Goal: Task Accomplishment & Management: Manage account settings

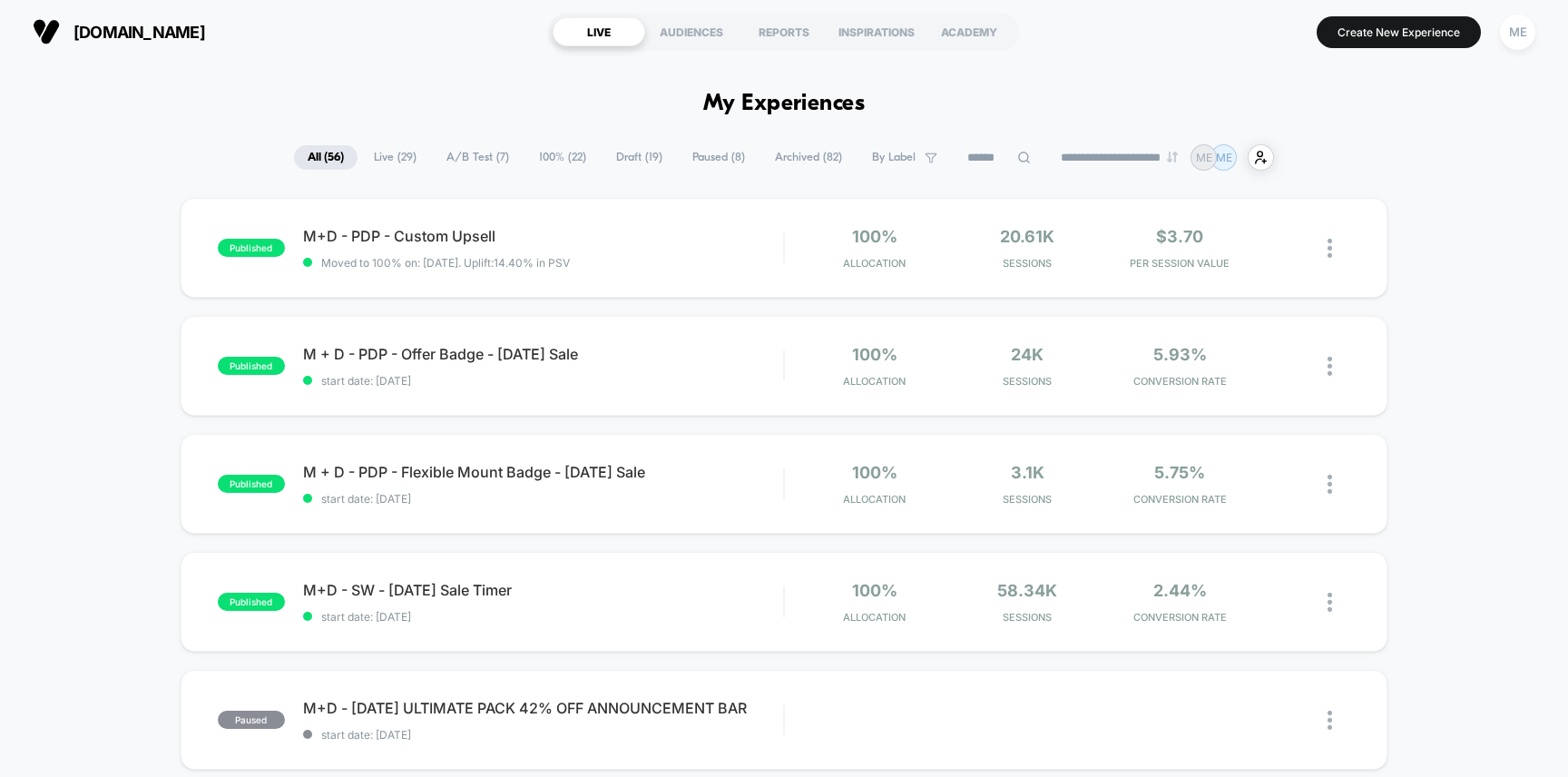
click at [470, 154] on span "A/B Test ( 7 )" at bounding box center [478, 157] width 90 height 25
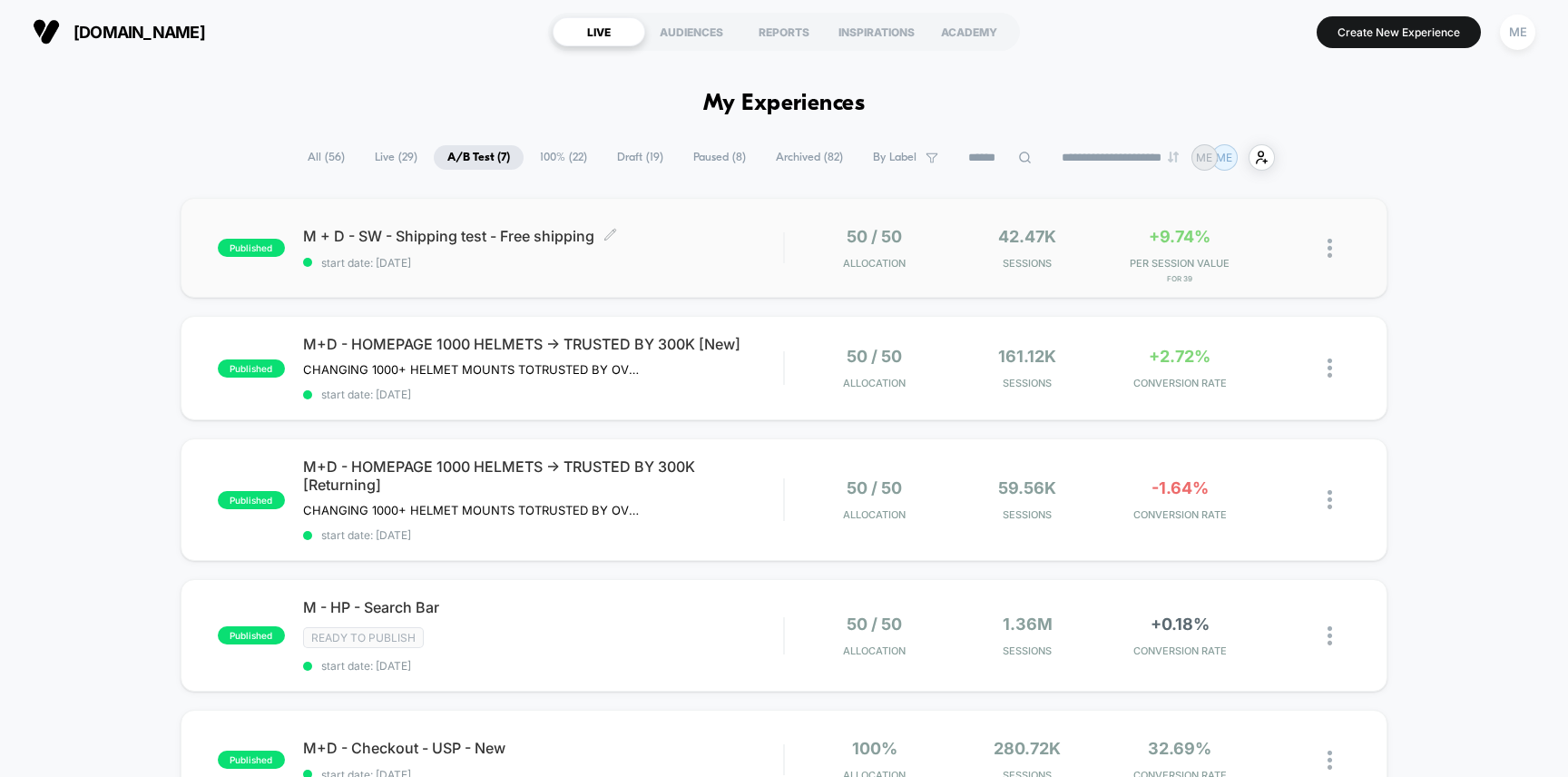
click at [673, 243] on span "M + D - SW - Shipping test - Free shipping Click to edit experience details" at bounding box center [544, 235] width 481 height 18
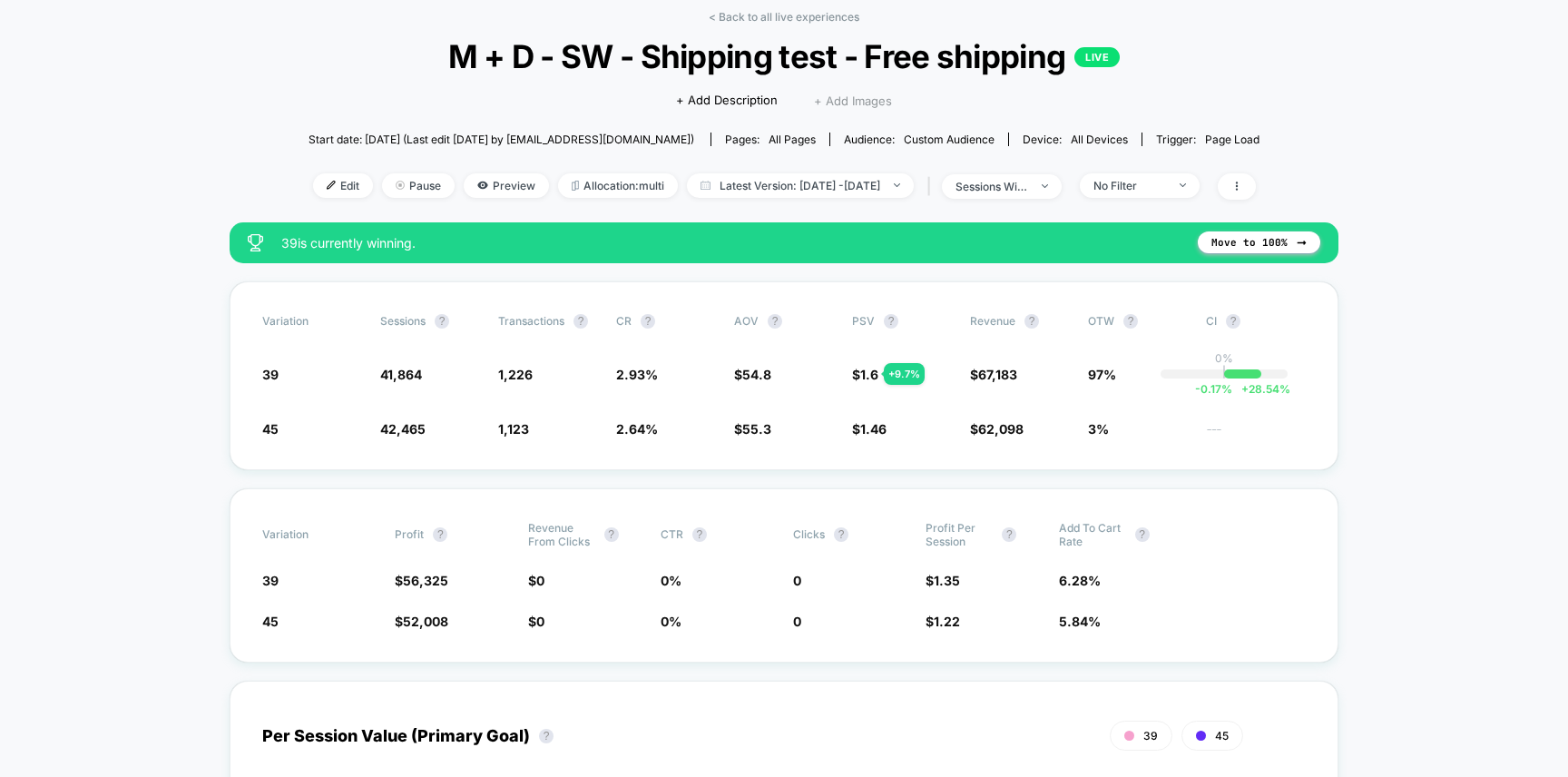
scroll to position [37, 0]
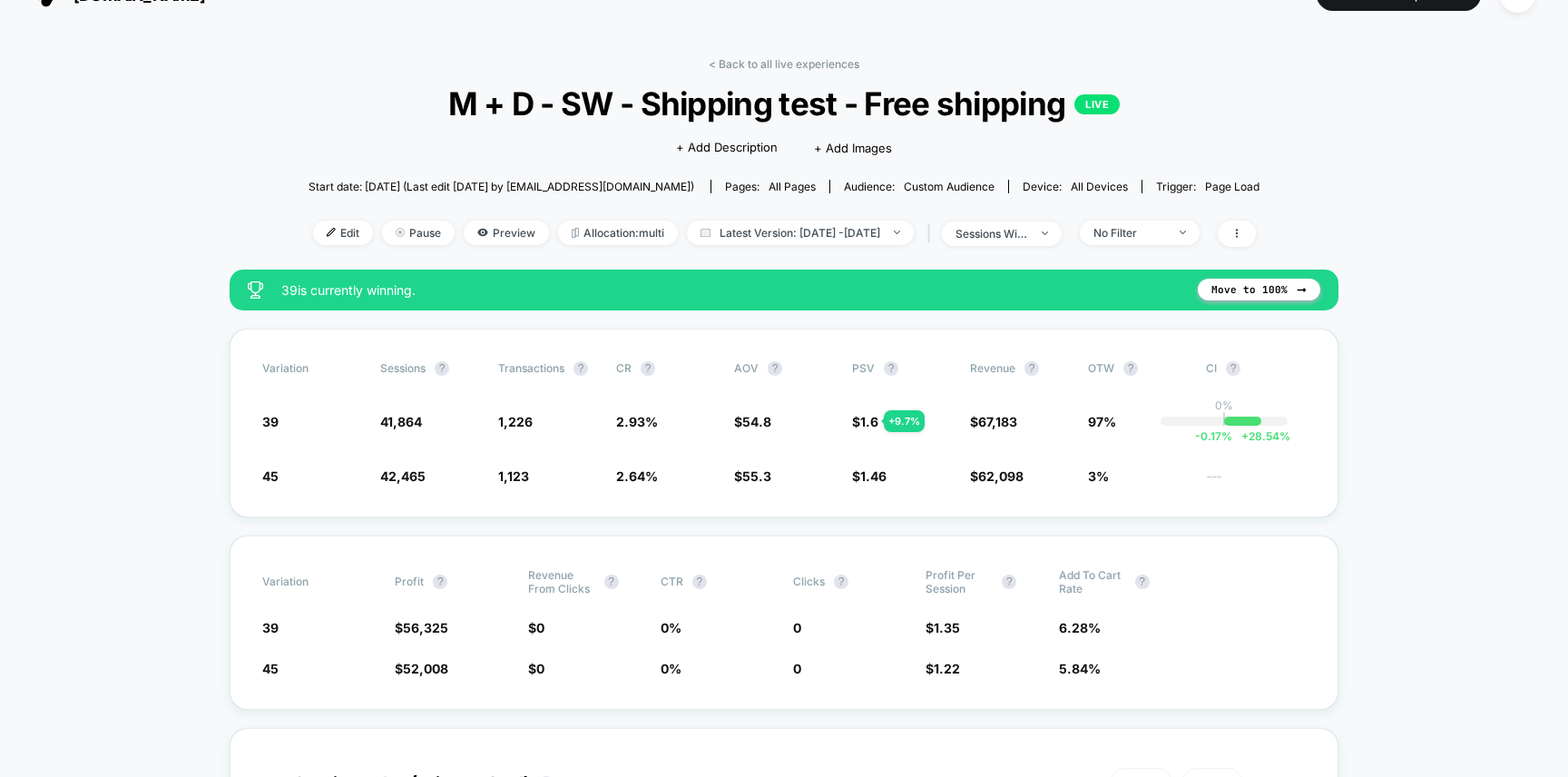
click at [818, 109] on span "M + D - SW - Shipping test - Free shipping LIVE" at bounding box center [784, 103] width 856 height 38
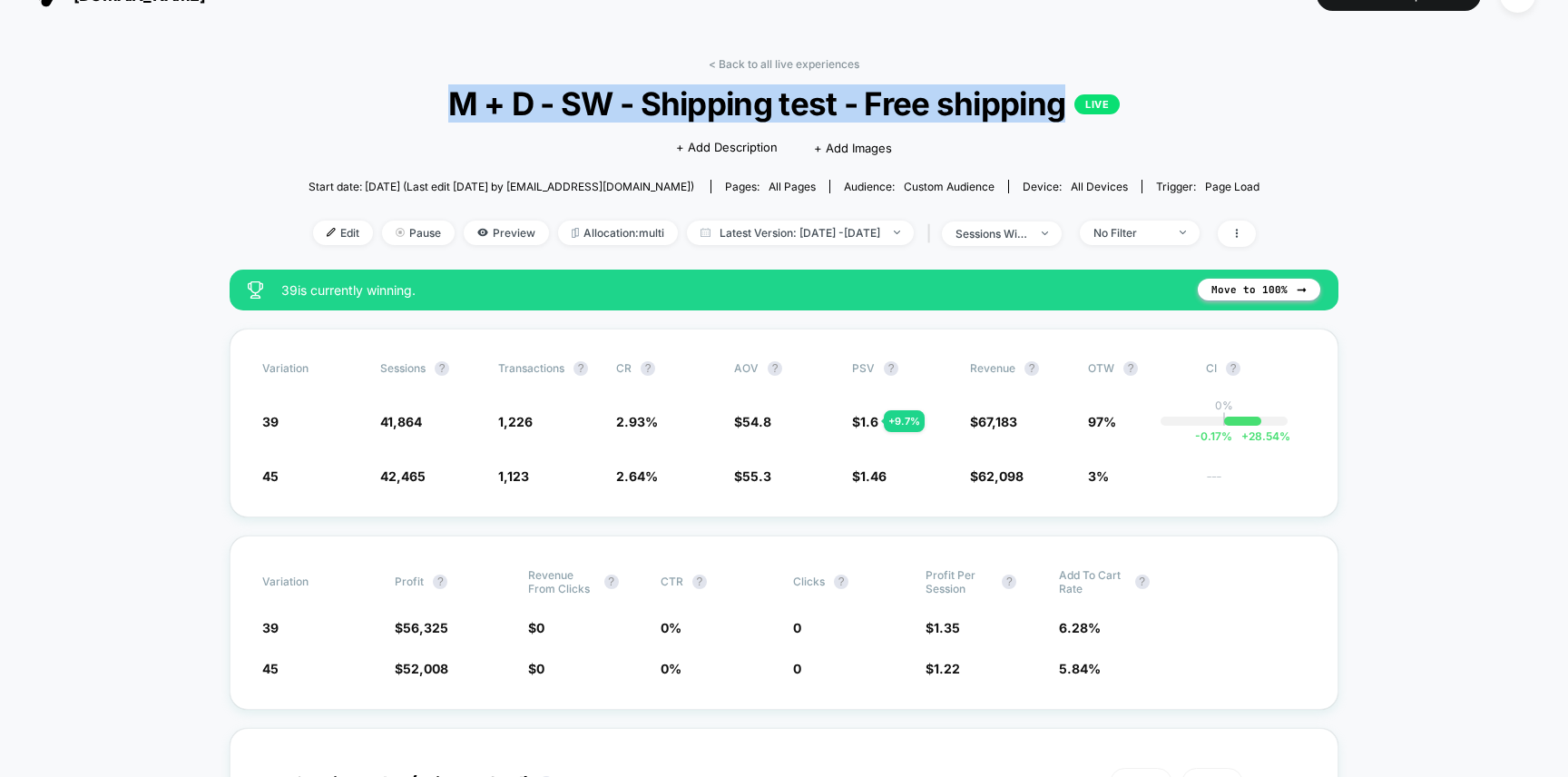
click at [818, 109] on span "M + D - SW - Shipping test - Free shipping LIVE" at bounding box center [784, 103] width 856 height 38
copy span "M + D - SW - Shipping test - Free shipping"
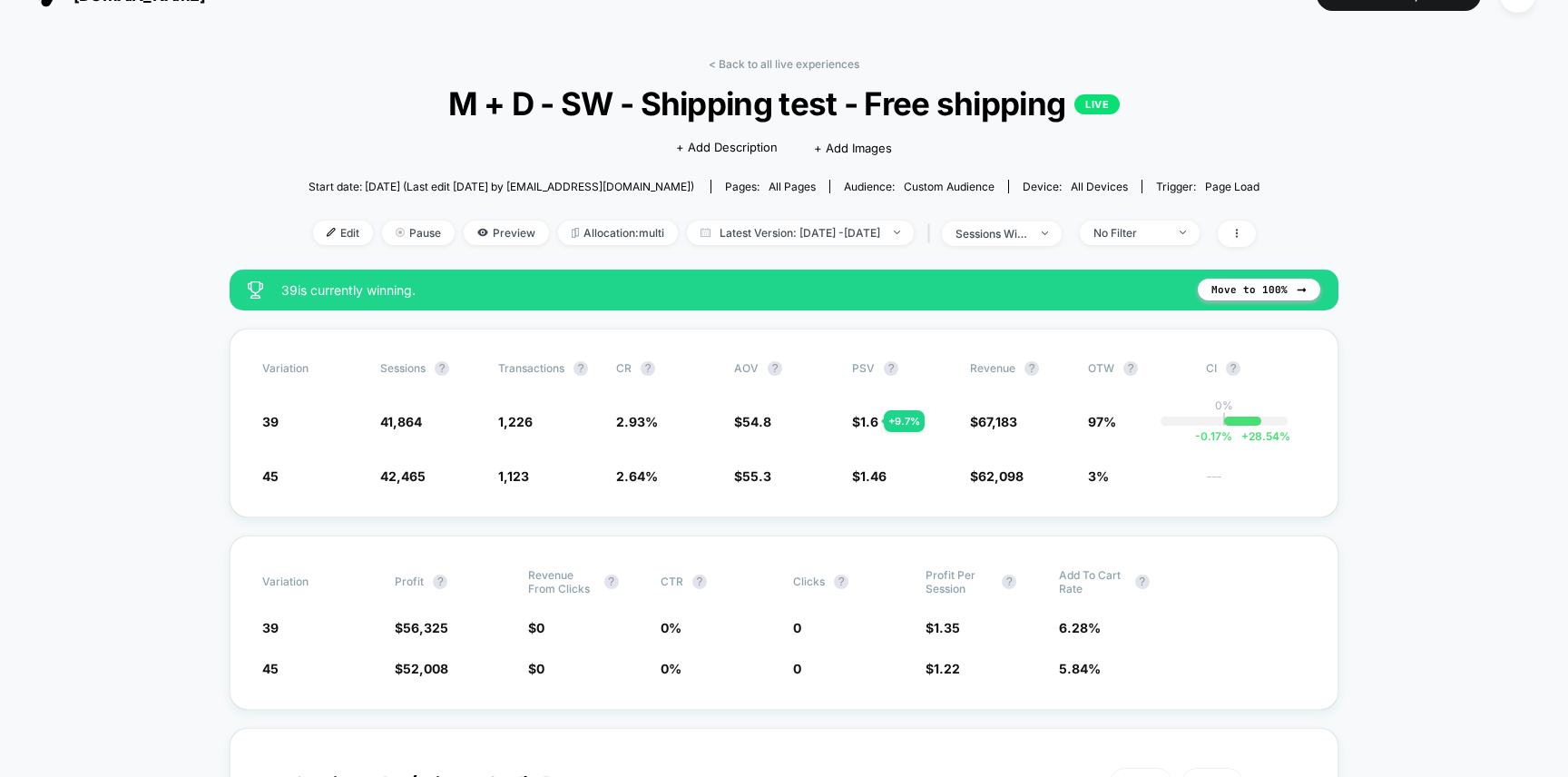
click at [745, 64] on link "< Back to all live experiences" at bounding box center [784, 63] width 151 height 13
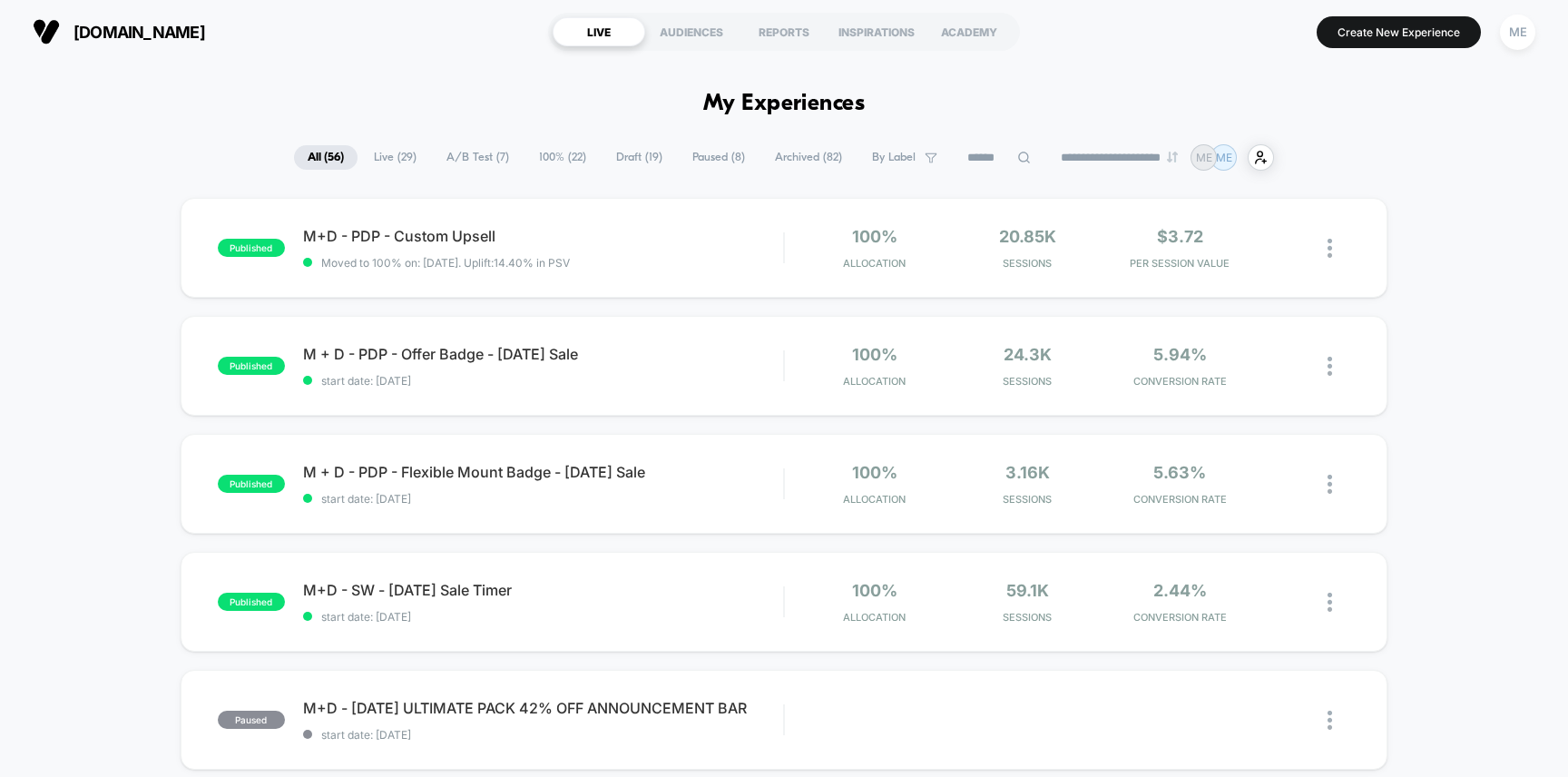
click at [555, 158] on span "100% ( 22 )" at bounding box center [563, 157] width 75 height 25
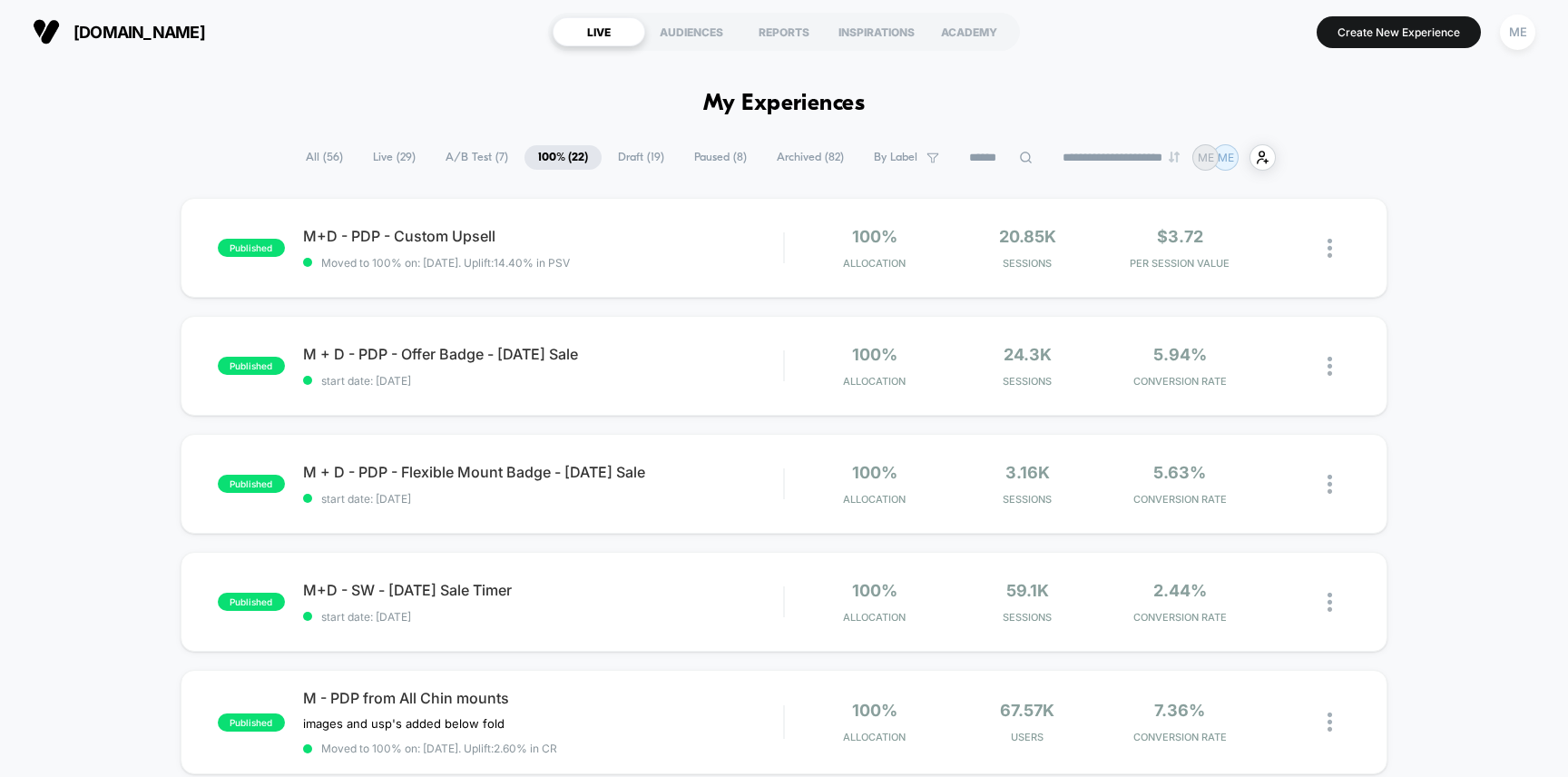
click at [474, 145] on span "A/B Test ( 7 )" at bounding box center [477, 157] width 90 height 25
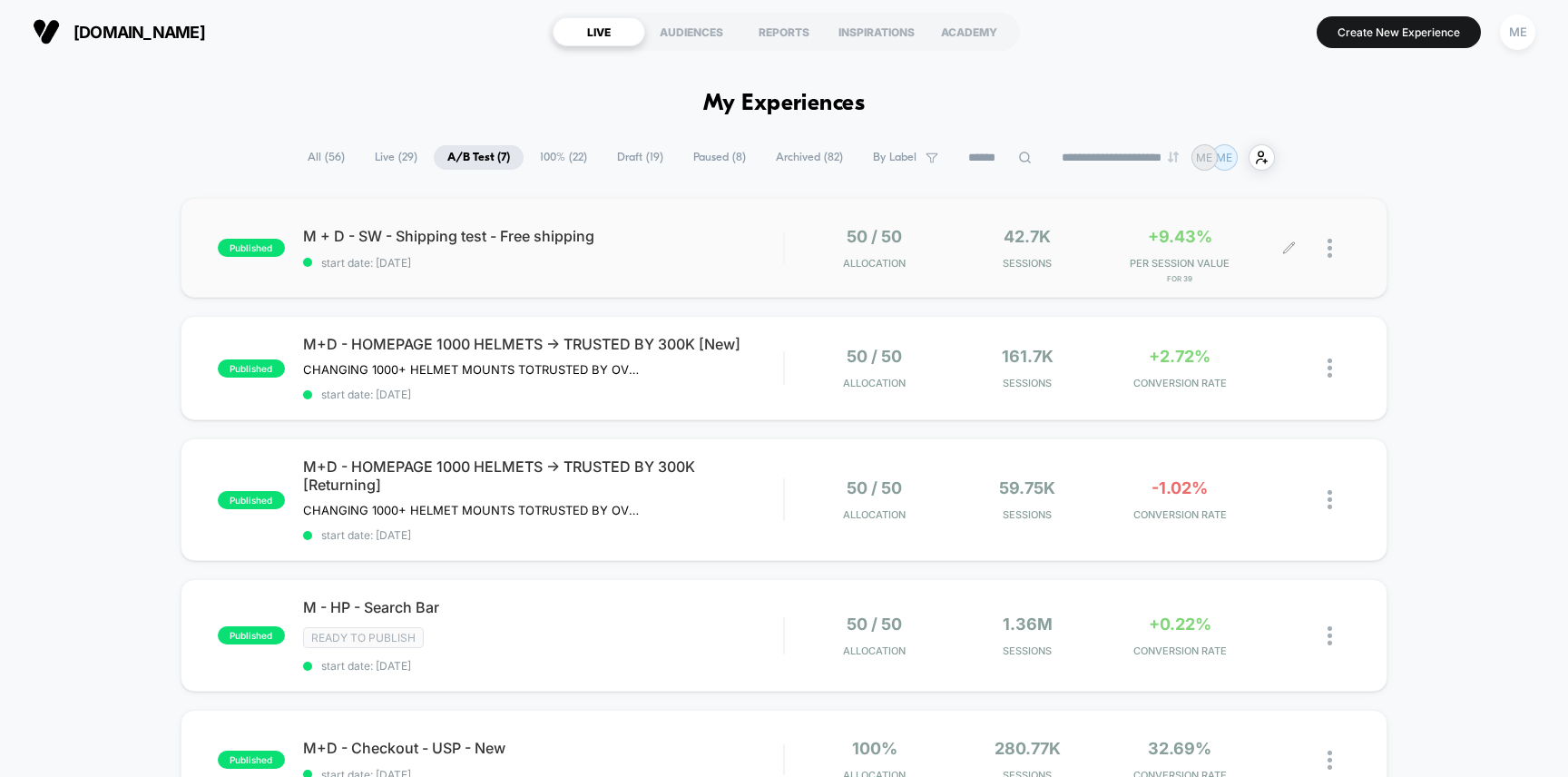
click at [1336, 245] on div at bounding box center [1339, 247] width 23 height 43
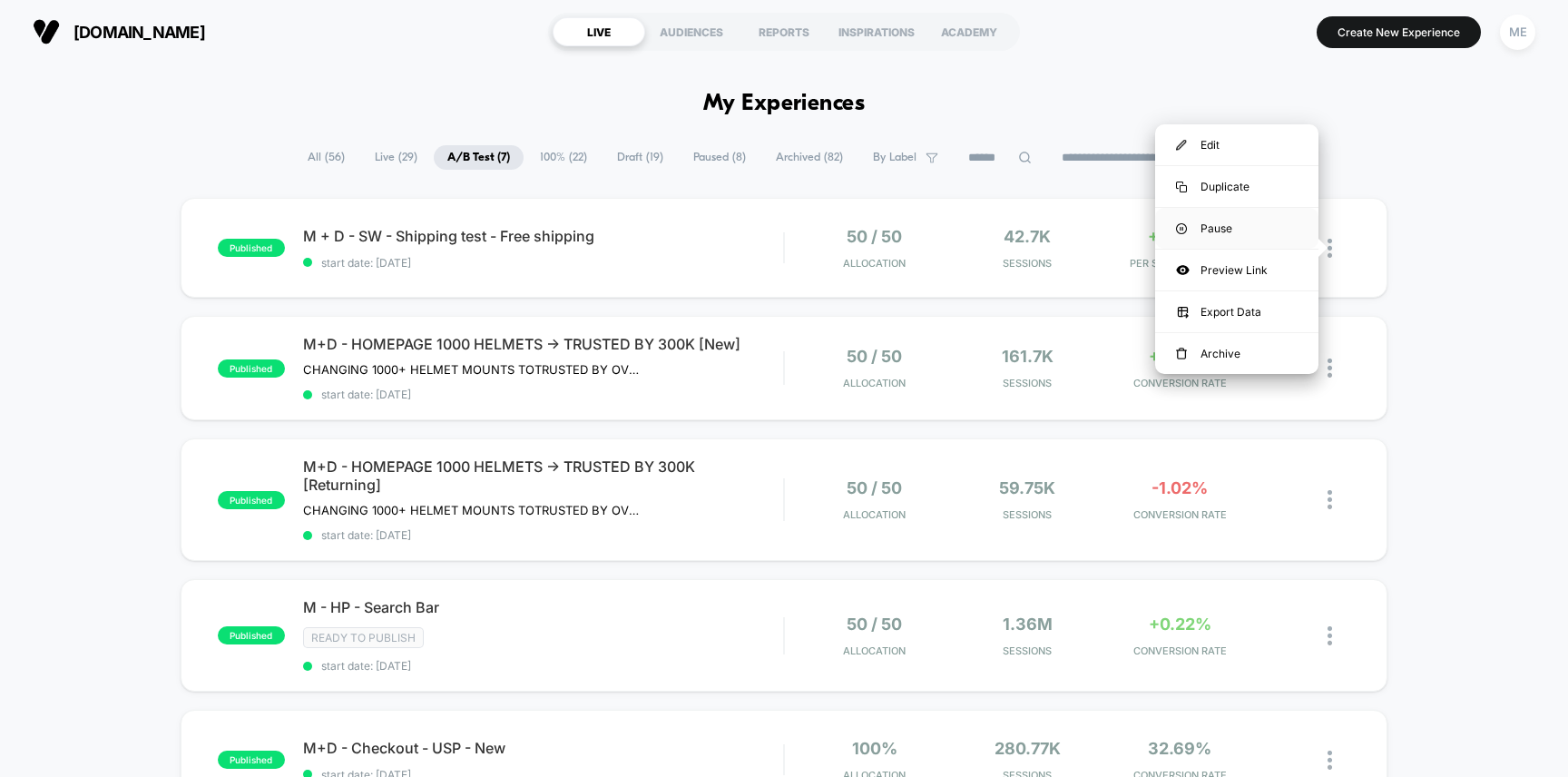
click at [1241, 226] on div "Pause" at bounding box center [1236, 227] width 163 height 41
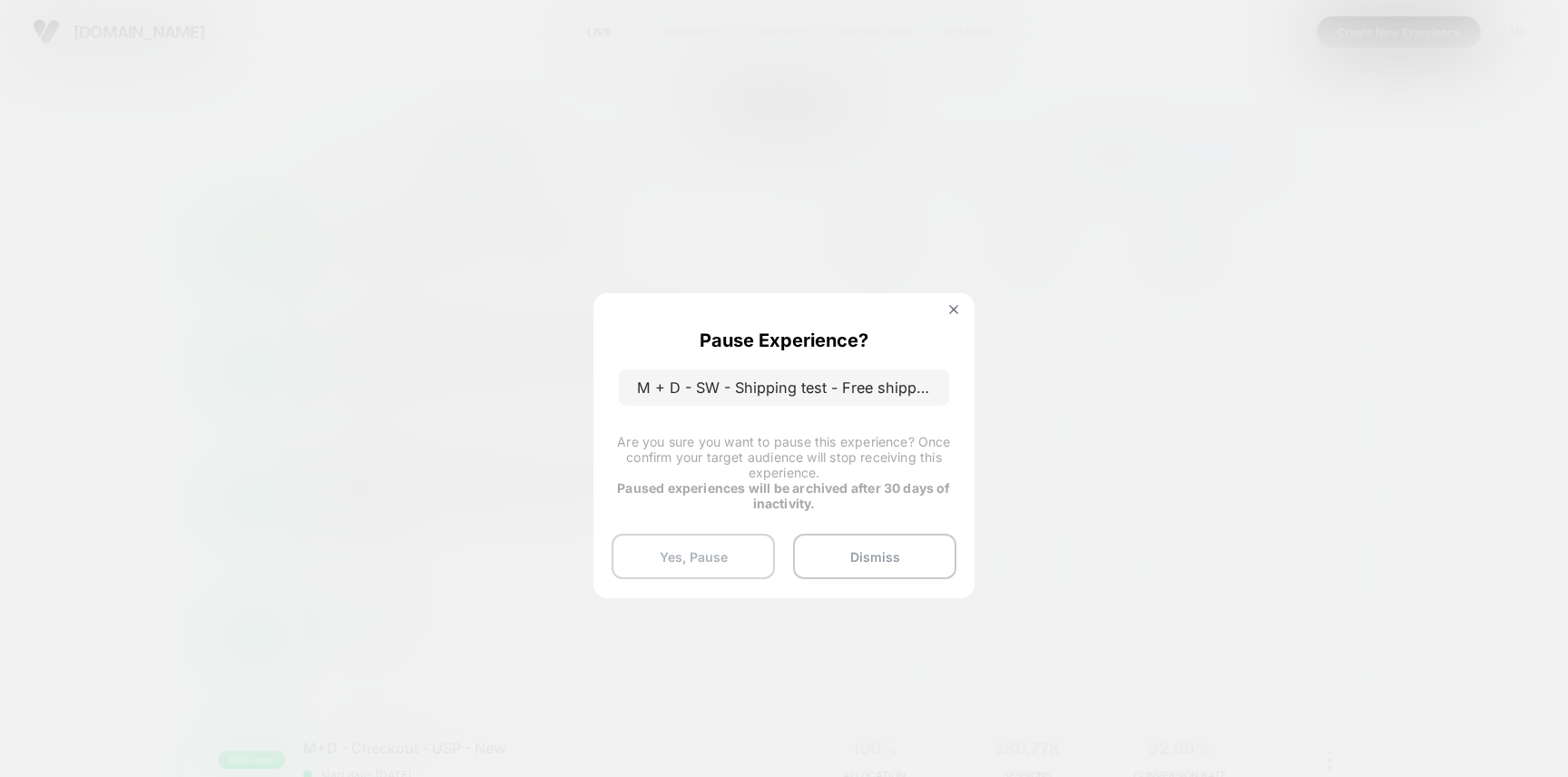
click at [705, 553] on button "Yes, Pause" at bounding box center [694, 556] width 163 height 45
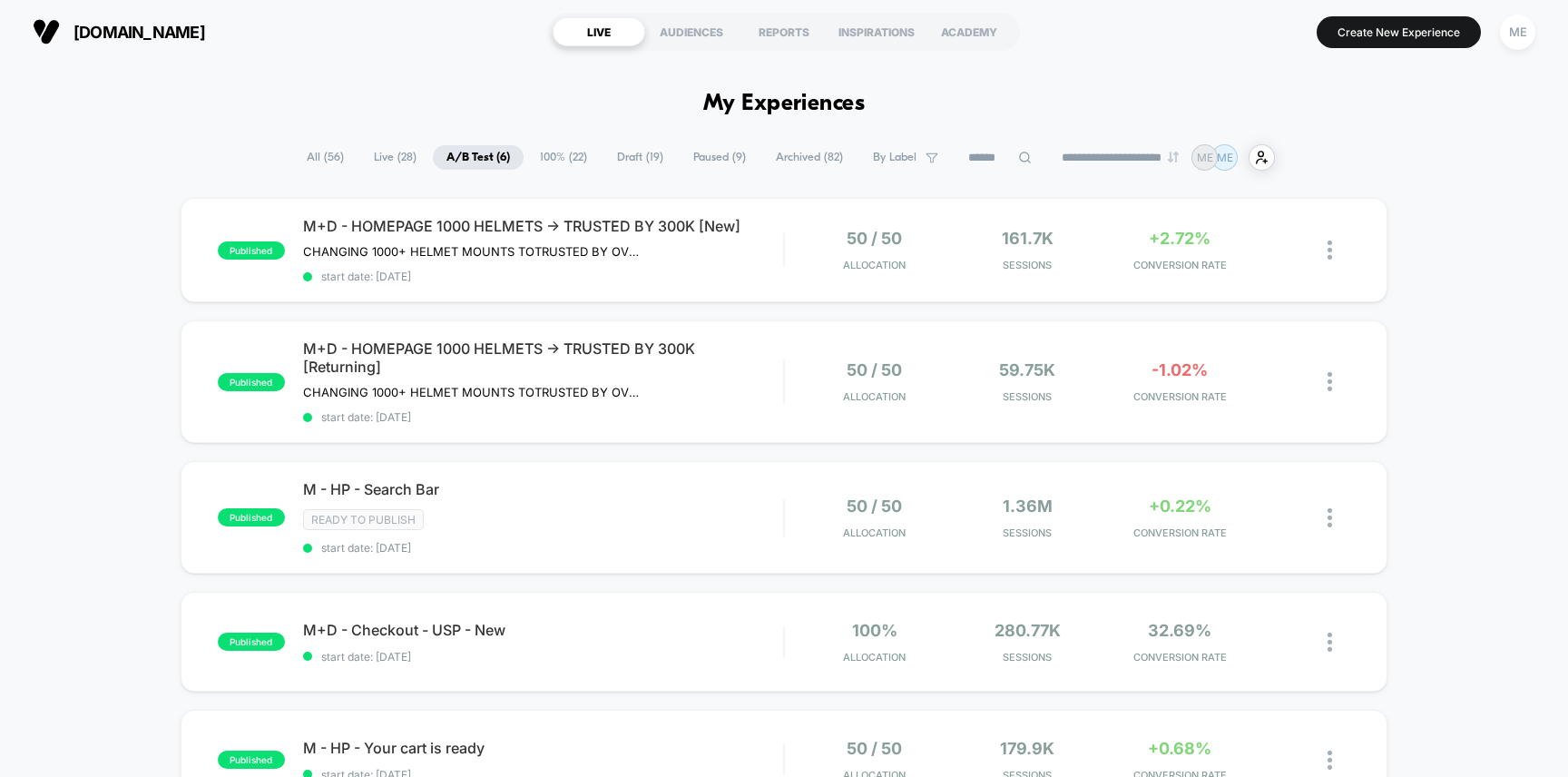
click at [545, 160] on span "100% ( 22 )" at bounding box center [564, 157] width 75 height 25
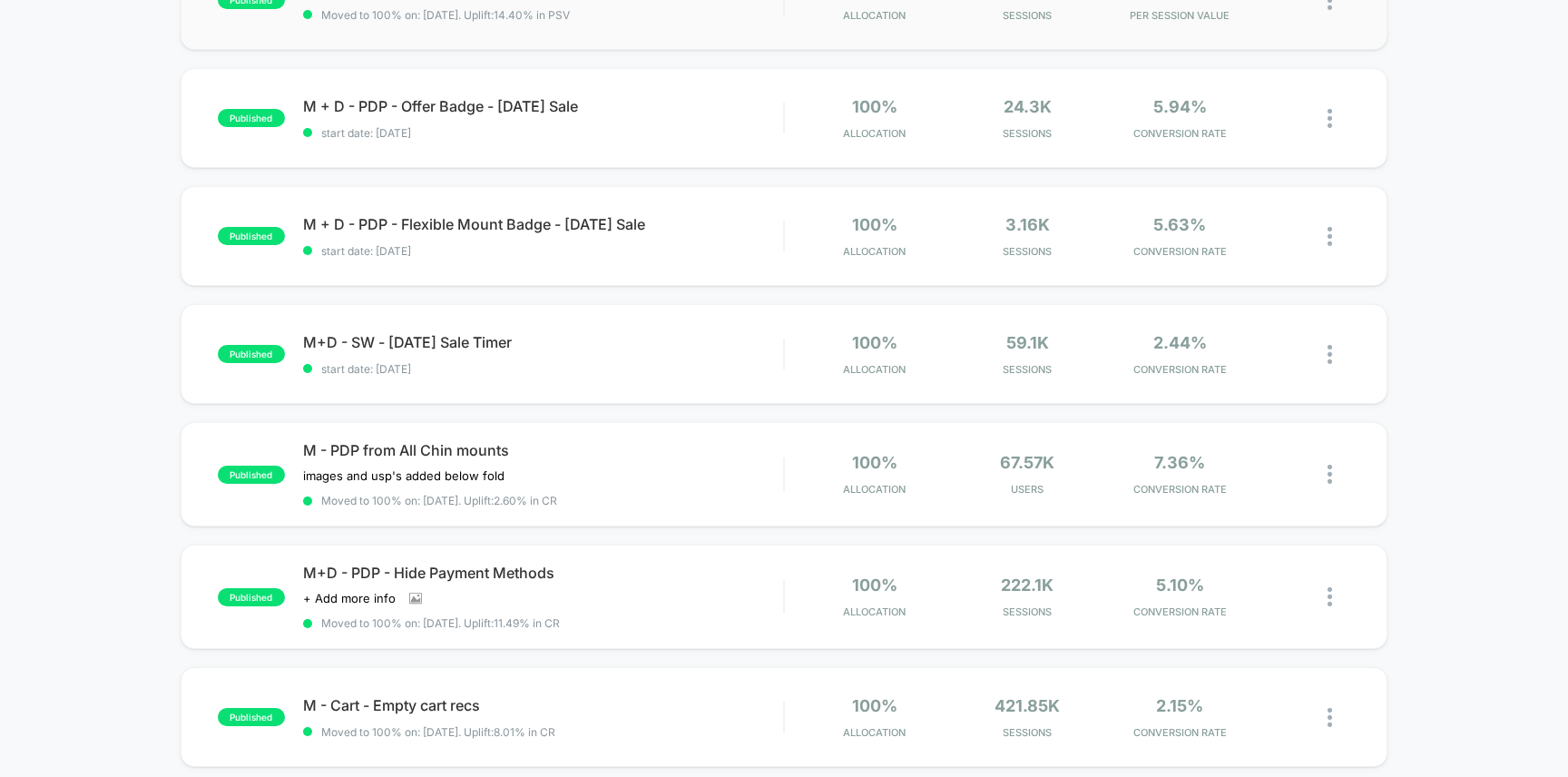
scroll to position [263, 0]
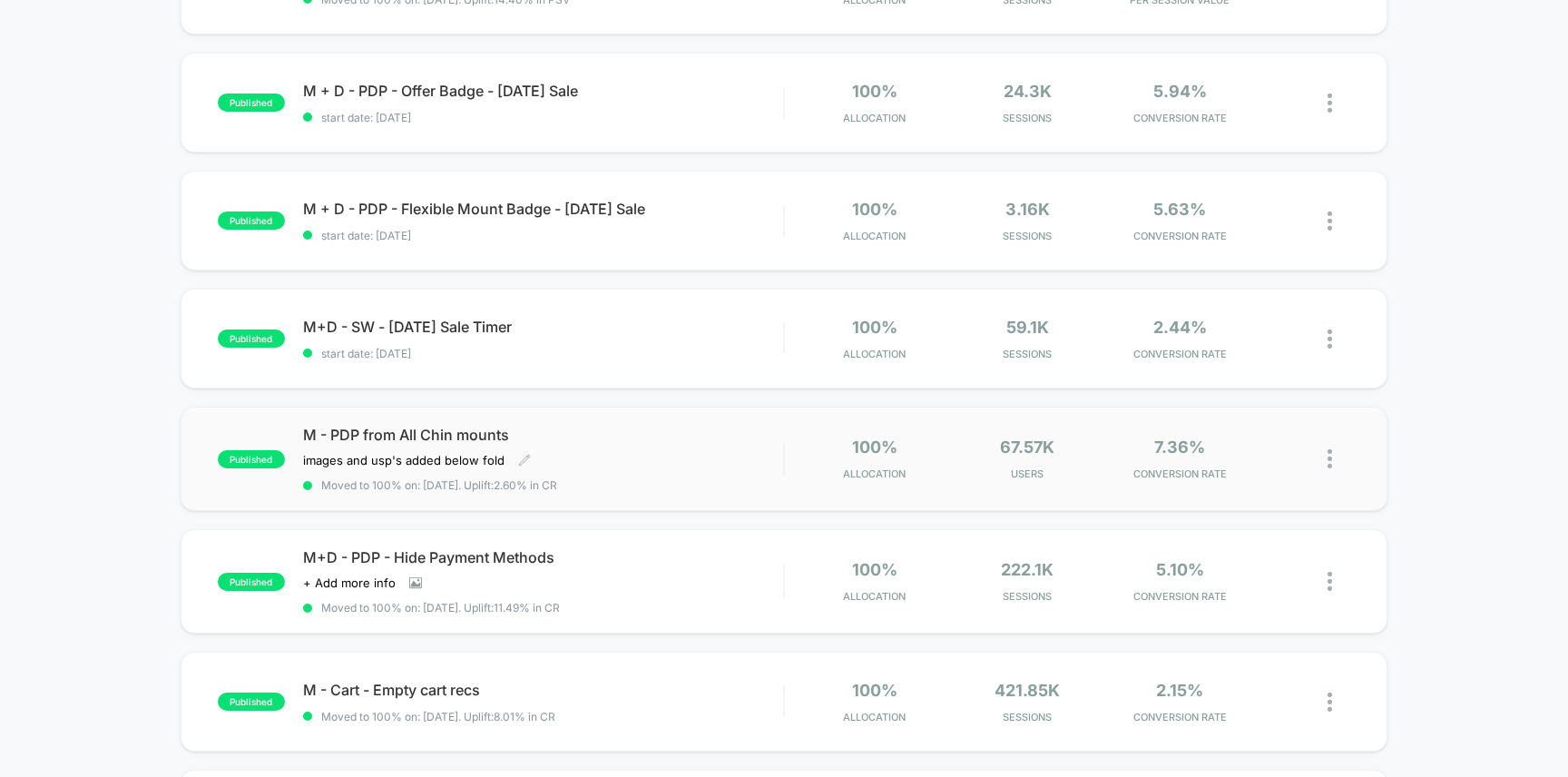
click at [671, 445] on div "M - PDP from All Chin mounts images and usp's added below fold﻿ Click to edit e…" at bounding box center [544, 459] width 481 height 66
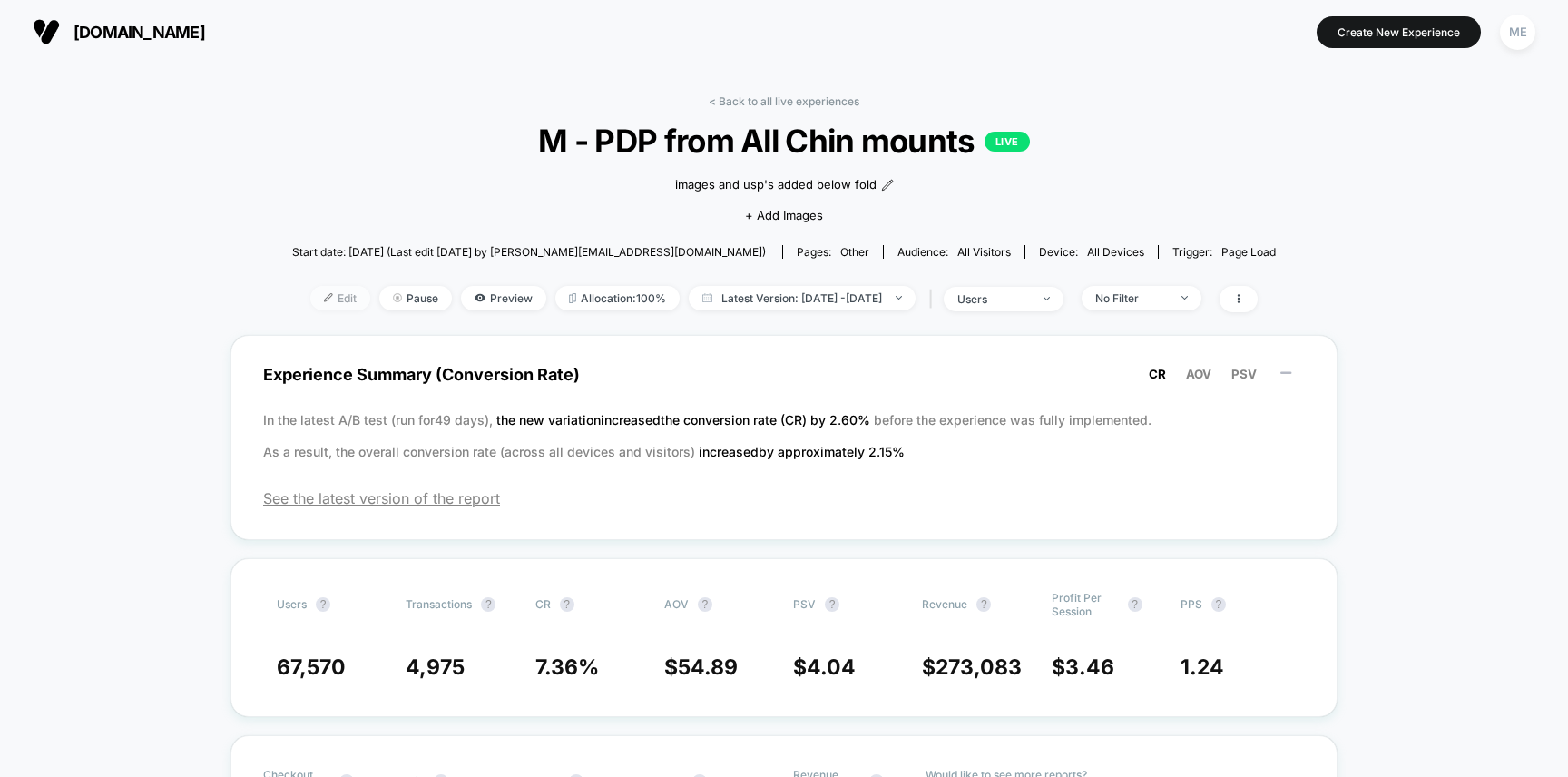
click at [323, 301] on span "Edit" at bounding box center [340, 298] width 60 height 25
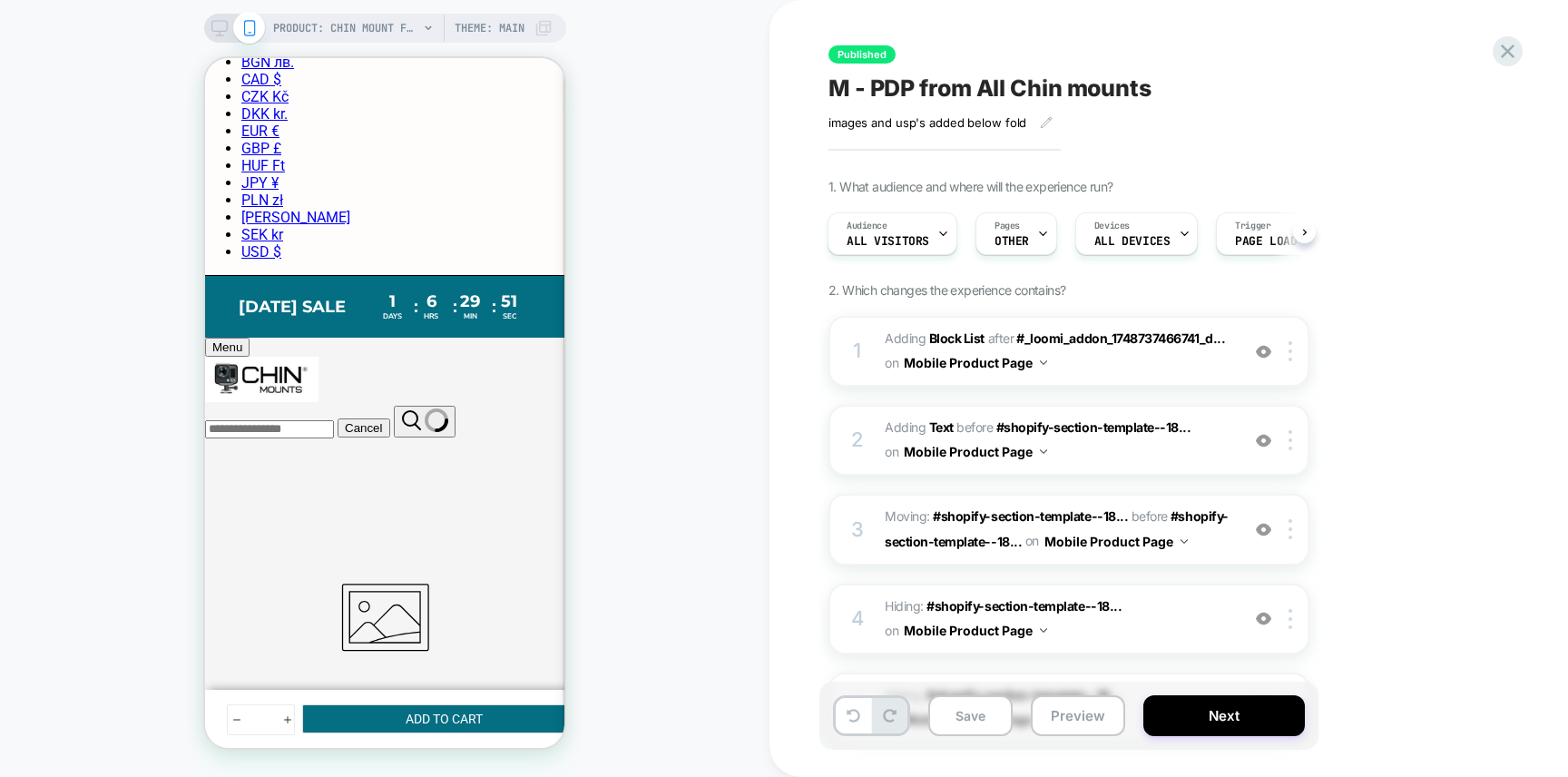
scroll to position [155, 0]
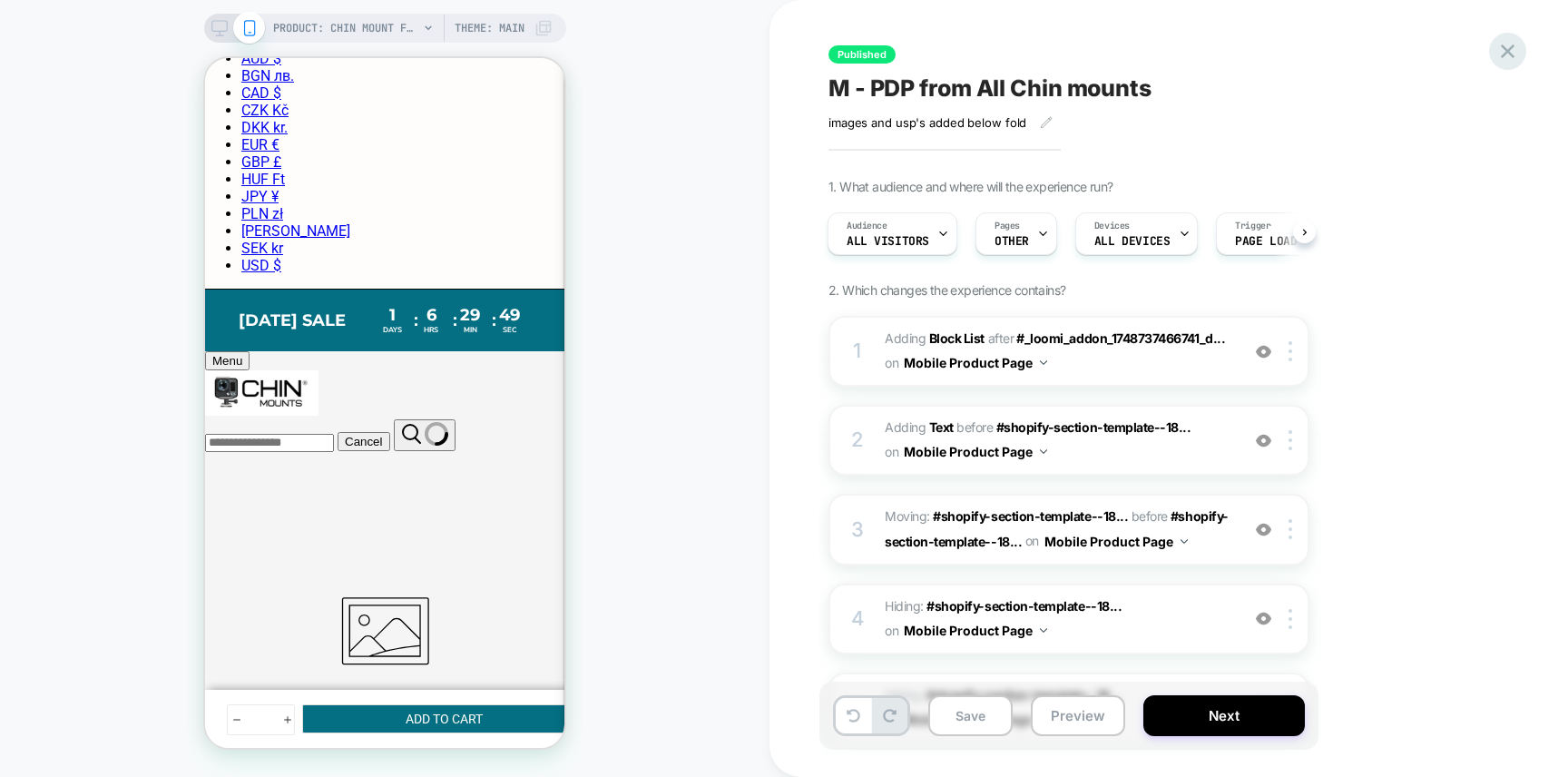
click at [1514, 51] on icon at bounding box center [1508, 51] width 25 height 25
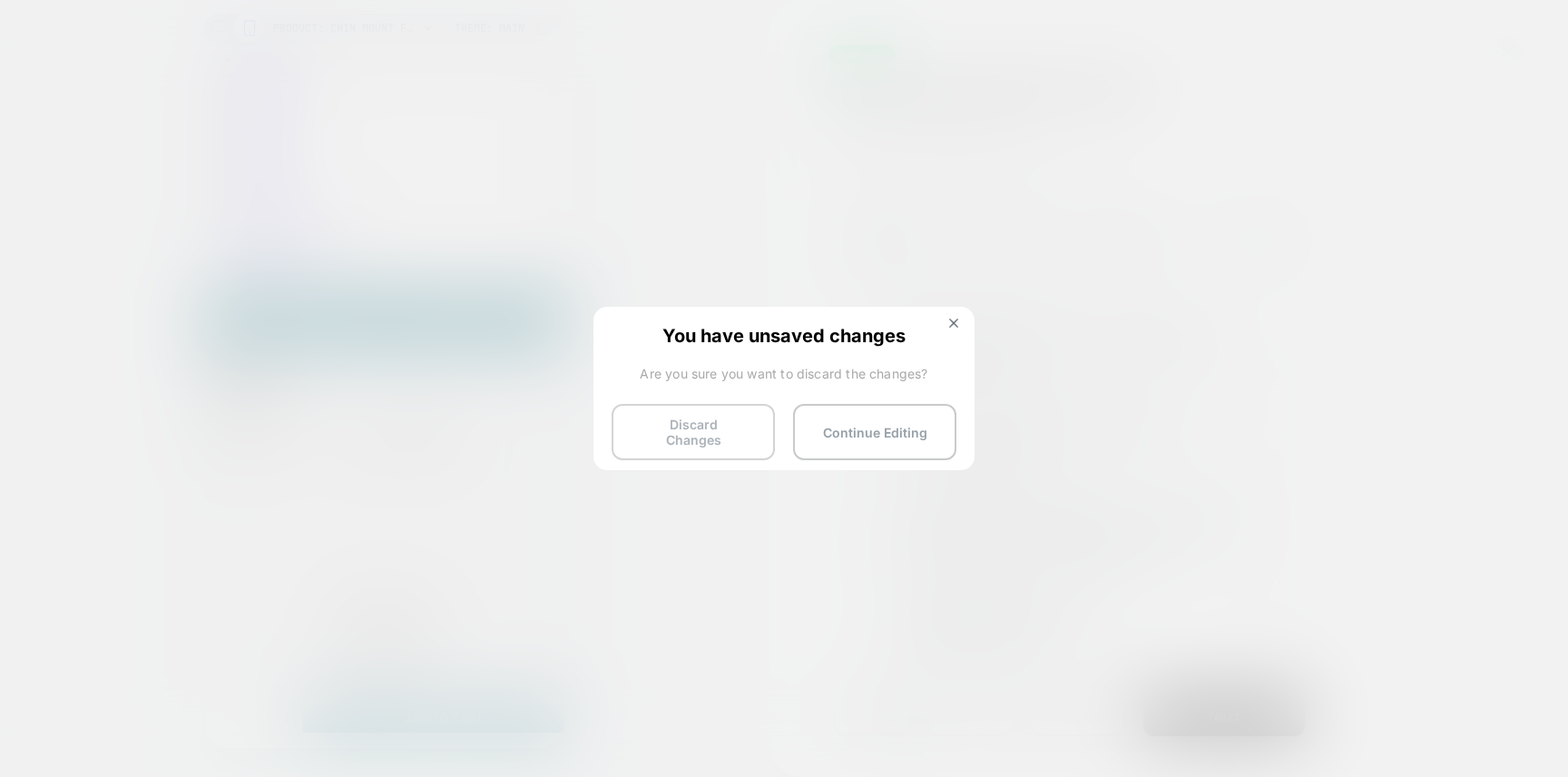
click at [691, 428] on button "Discard Changes" at bounding box center [694, 431] width 163 height 56
